Goal: Obtain resource: Obtain resource

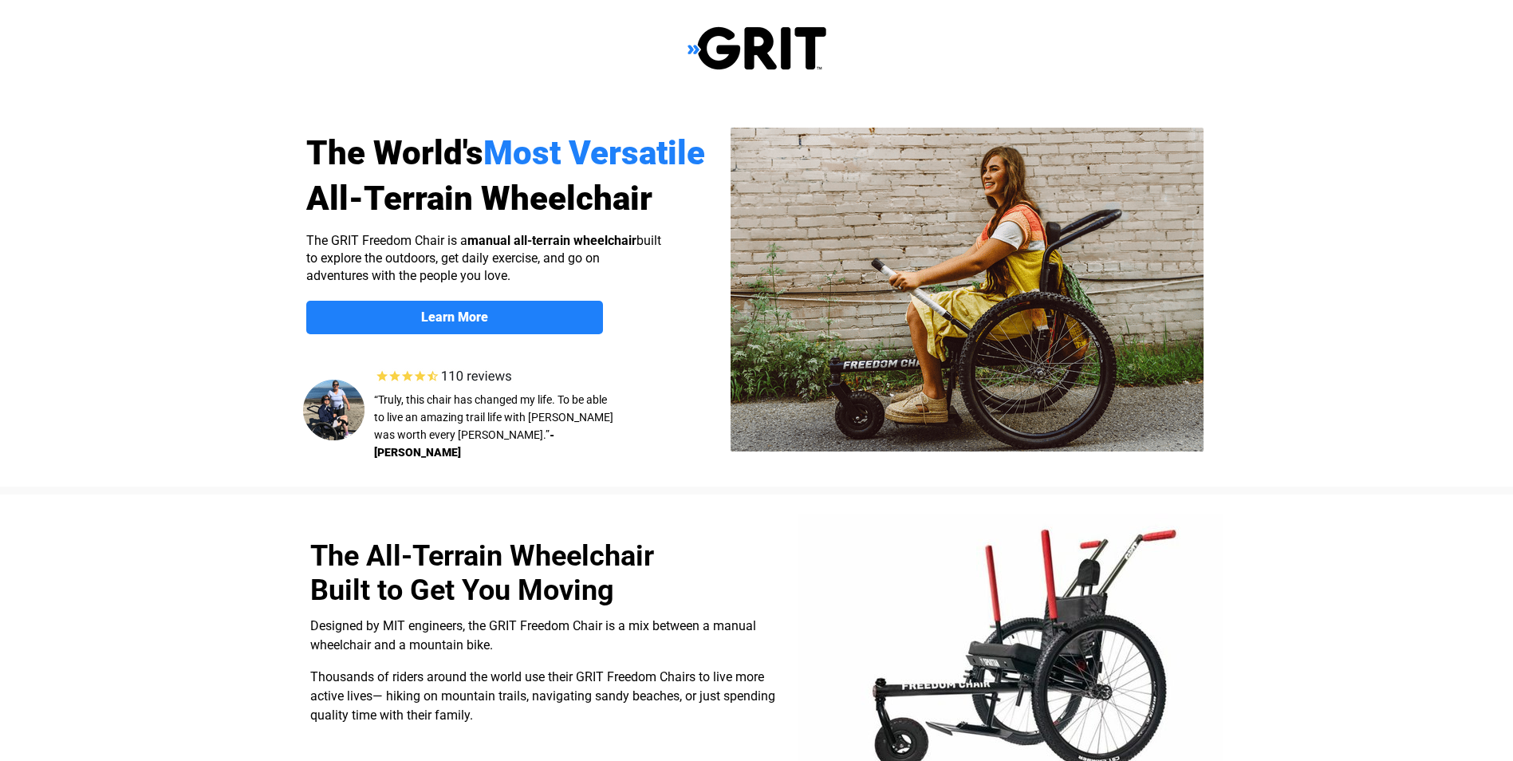
select select "US"
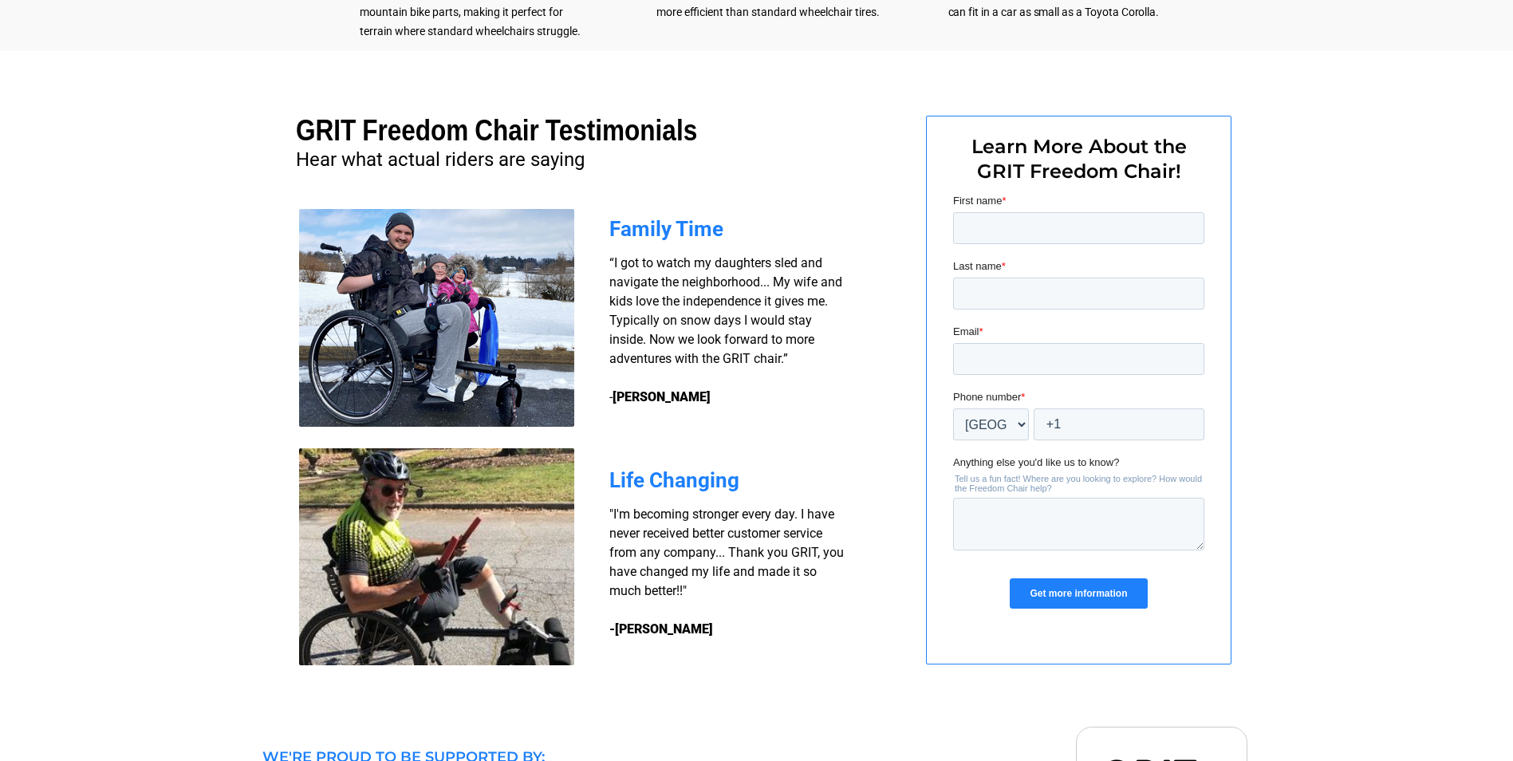
scroll to position [1095, 0]
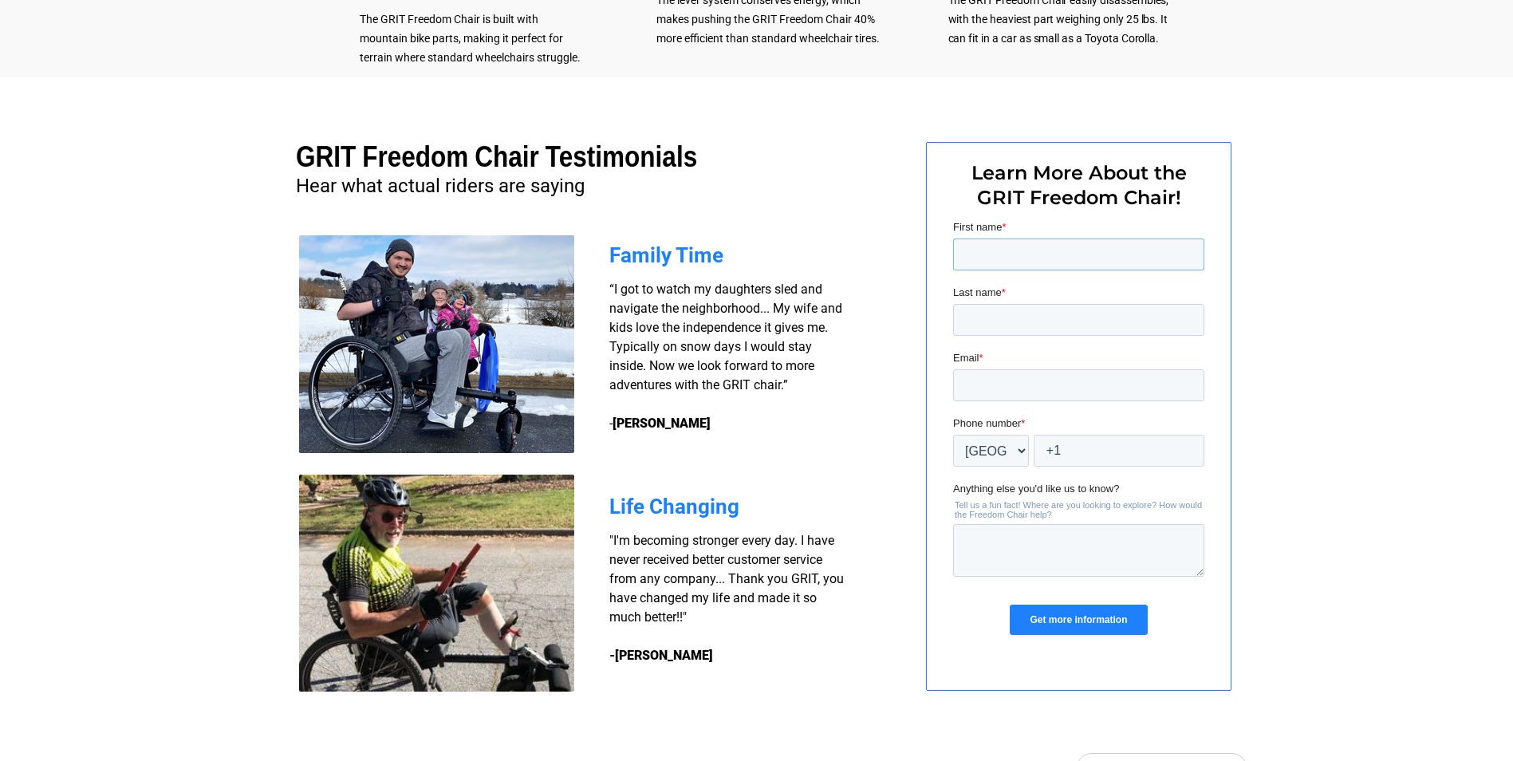
click at [1018, 251] on input "First name *" at bounding box center [1078, 255] width 251 height 32
type input "a"
type input "Adam"
type input "Kankey"
type input "m"
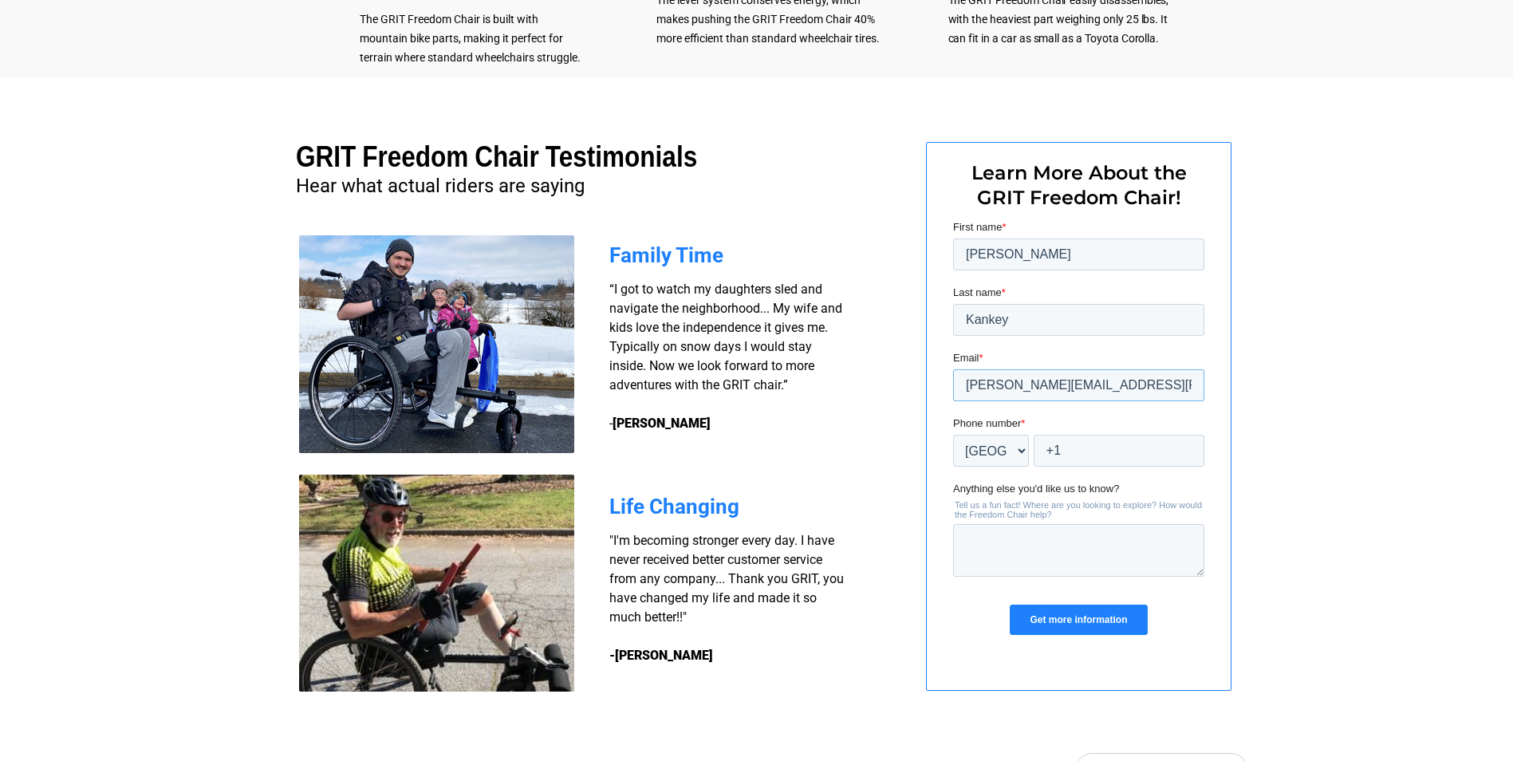
type input "adam.kankey@yahoo.com"
click at [1080, 444] on input "+1" at bounding box center [1118, 451] width 171 height 32
click at [1086, 453] on input "+1 93374757818" at bounding box center [1118, 451] width 171 height 32
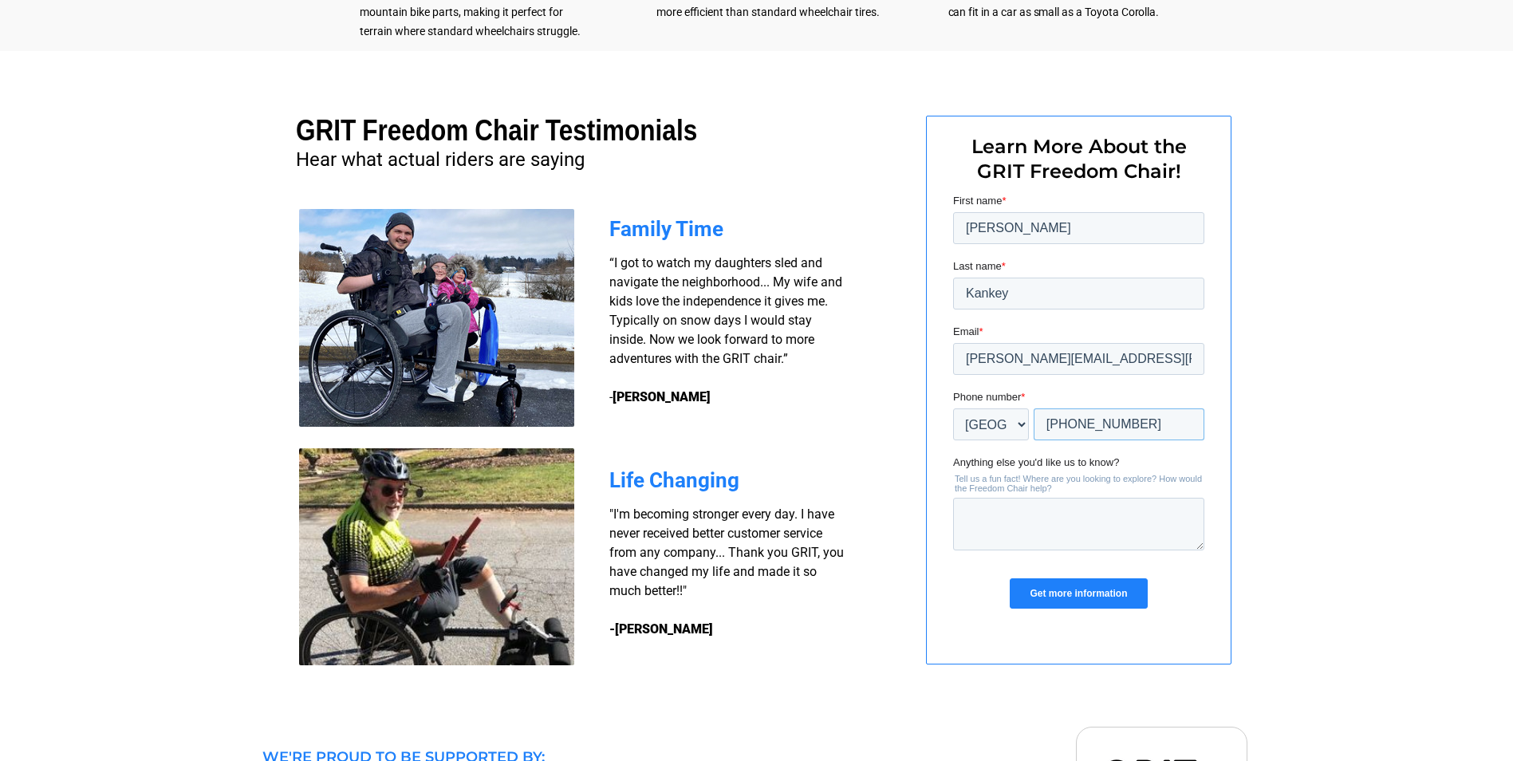
scroll to position [1175, 0]
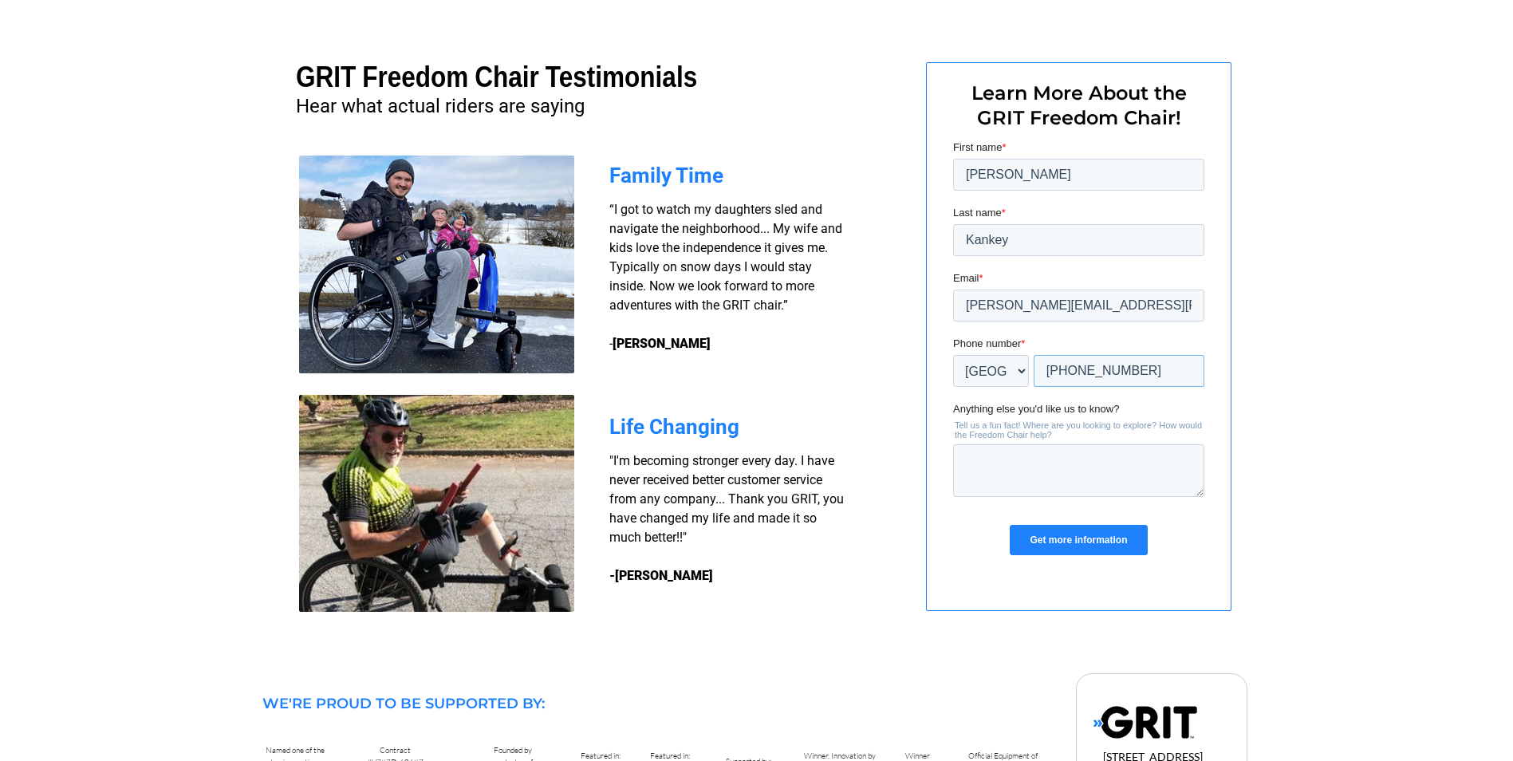
type input "+1 9374757818"
drag, startPoint x: 1139, startPoint y: 302, endPoint x: 1809, endPoint y: 440, distance: 685.0
click at [953, 300] on html "First name * Adam Last name * Kankey Email * adam.kankey@yahoo.com Phone number…" at bounding box center [1078, 362] width 251 height 444
type input "mr_kankey@protonmail.com"
click at [1082, 531] on input "Get more information" at bounding box center [1077, 540] width 137 height 30
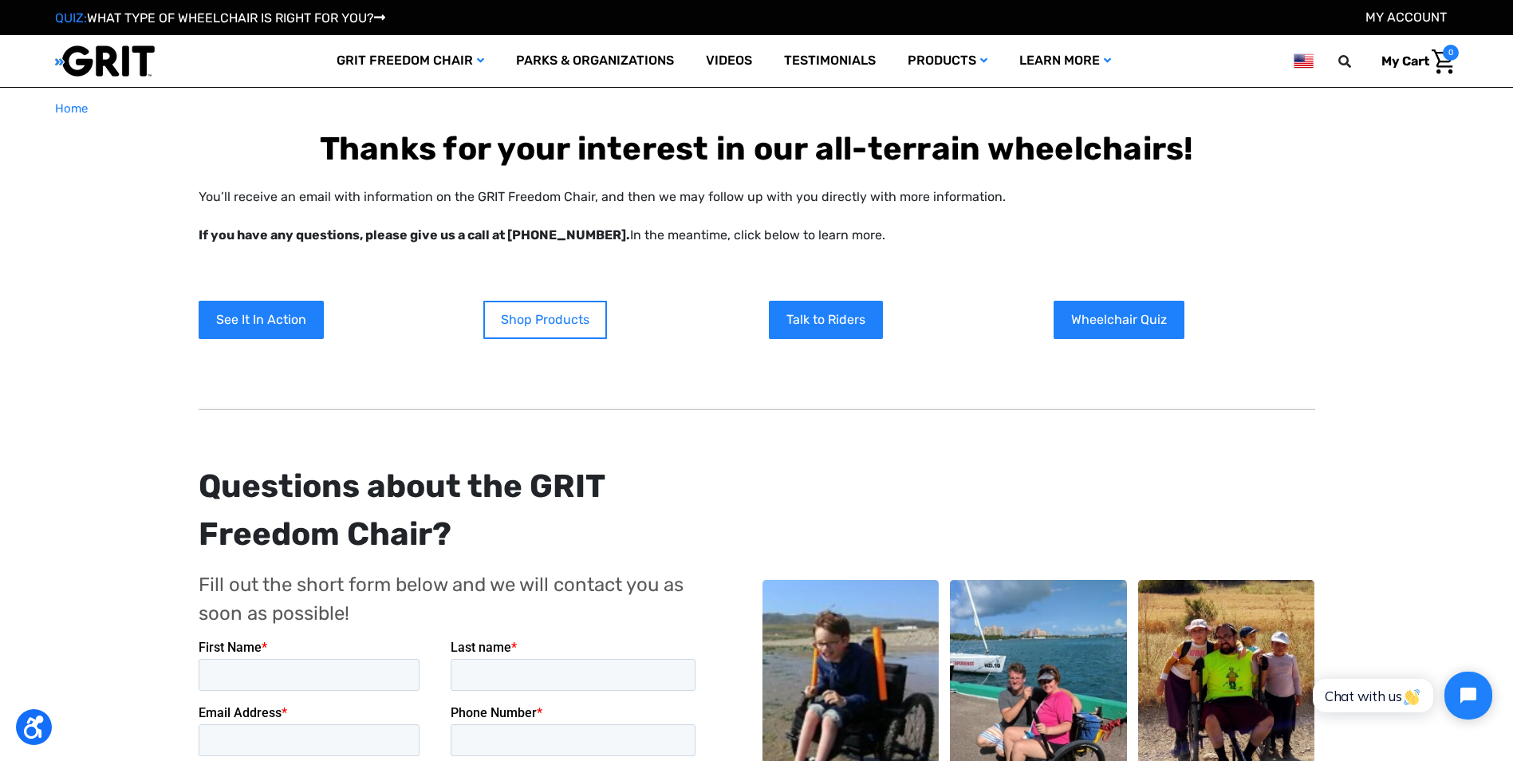
click at [542, 309] on link "Shop Products" at bounding box center [545, 320] width 124 height 38
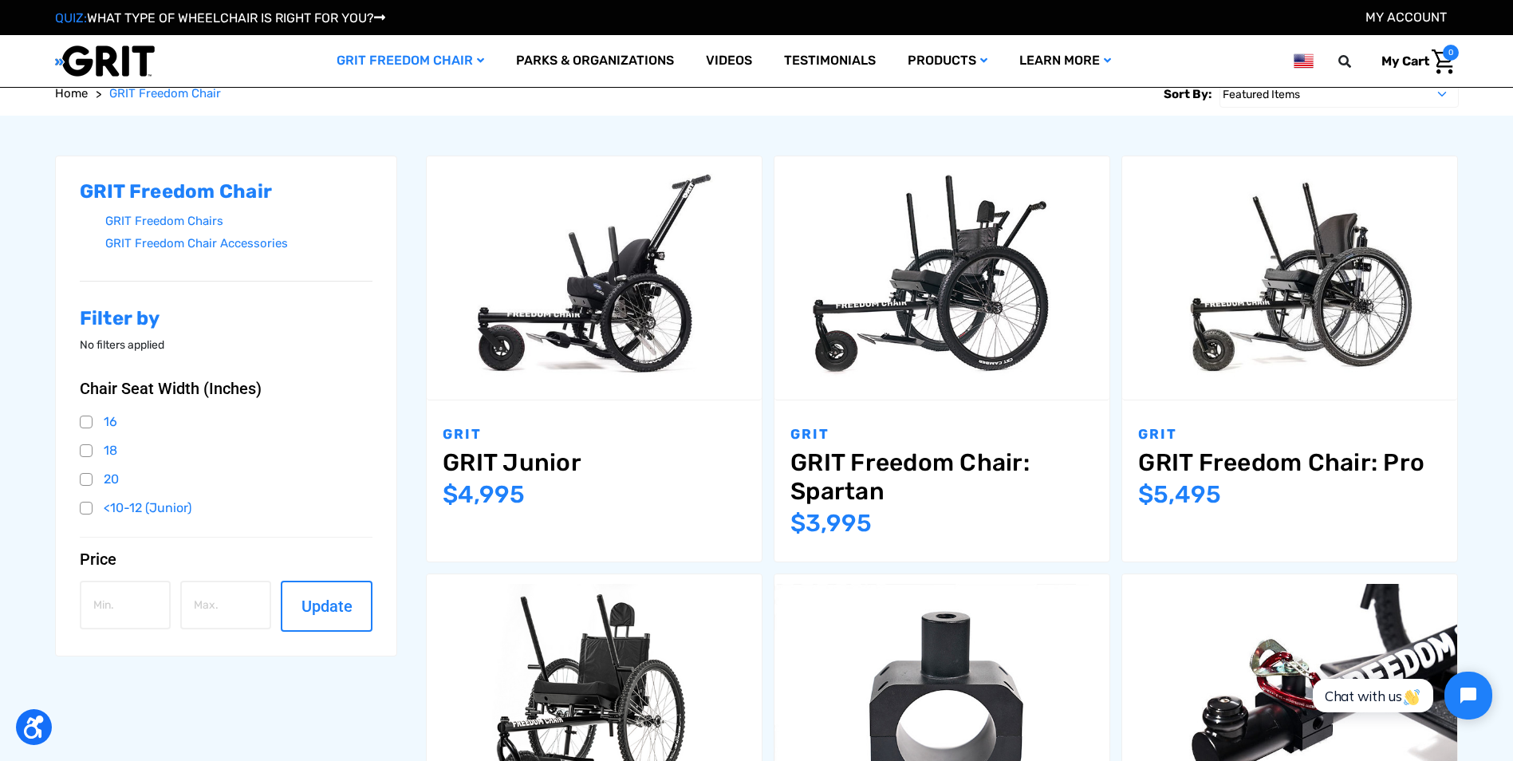
scroll to position [319, 0]
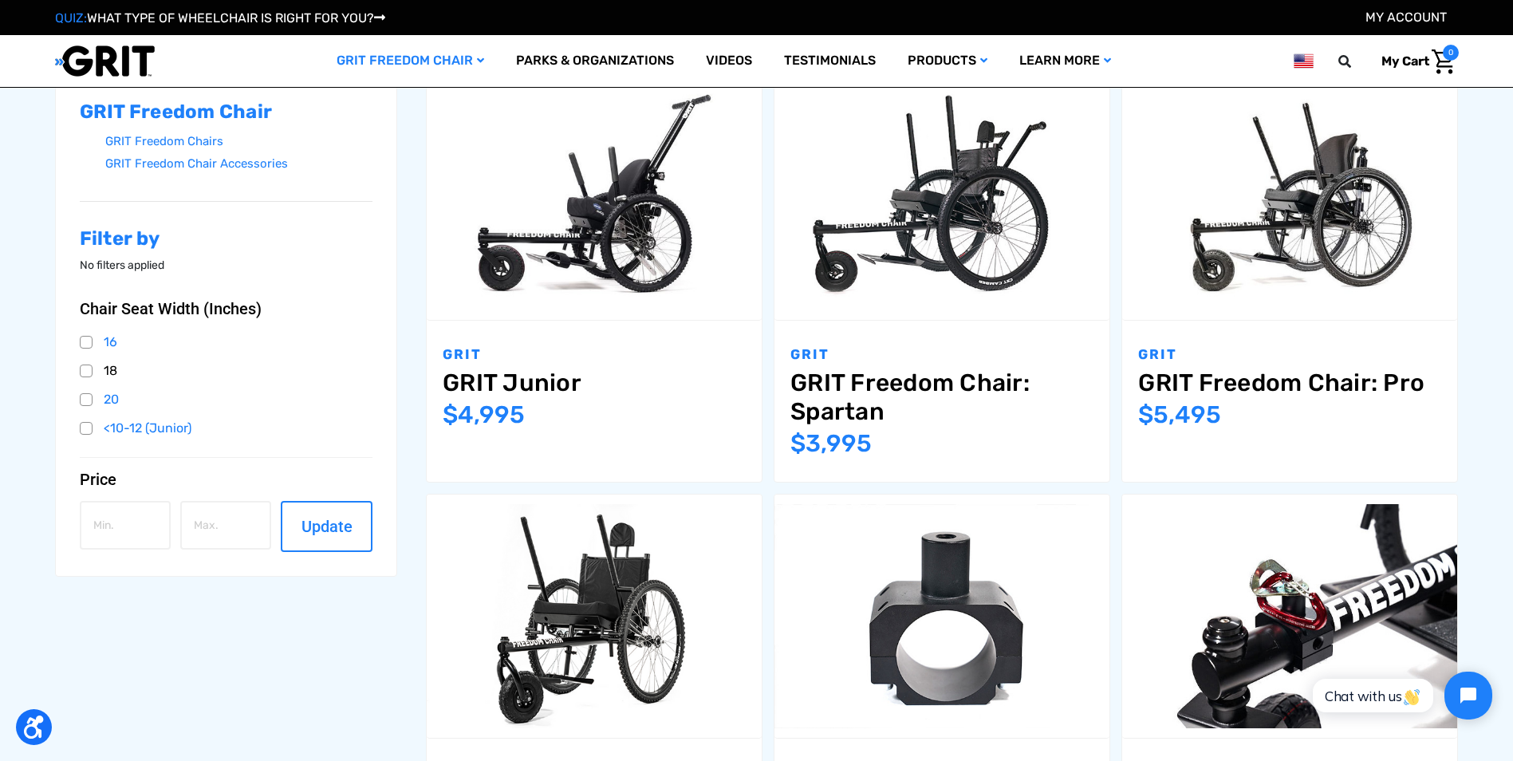
click at [85, 372] on link "18" at bounding box center [227, 371] width 294 height 24
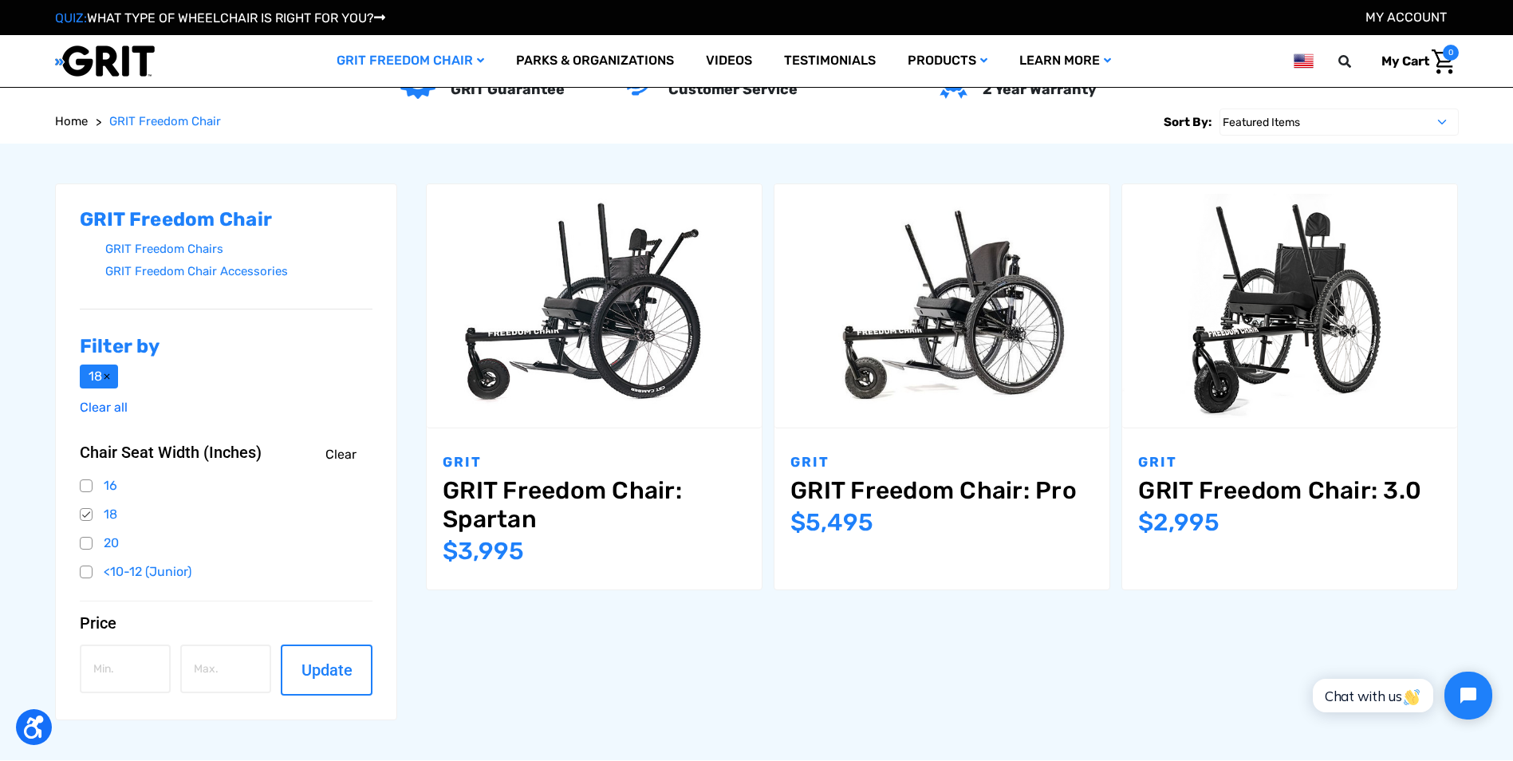
scroll to position [239, 0]
